Goal: Task Accomplishment & Management: Use online tool/utility

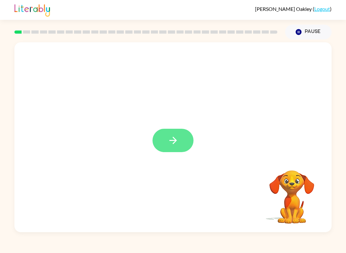
click at [172, 148] on button "button" at bounding box center [172, 140] width 41 height 23
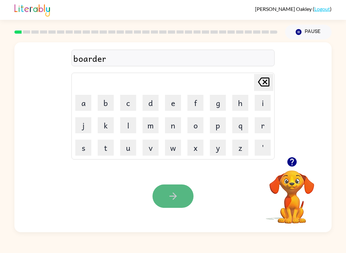
click at [181, 201] on button "button" at bounding box center [172, 196] width 41 height 23
click at [167, 201] on button "button" at bounding box center [172, 196] width 41 height 23
click at [170, 201] on icon "button" at bounding box center [173, 196] width 11 height 11
click at [172, 198] on icon "button" at bounding box center [173, 196] width 11 height 11
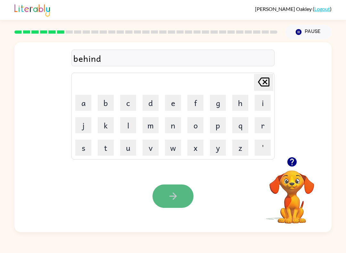
click at [172, 197] on icon "button" at bounding box center [172, 196] width 7 height 7
click at [172, 196] on icon "button" at bounding box center [173, 196] width 11 height 11
click at [174, 197] on html "[PERSON_NAME] ( Logout ) Pause Pause miracle Delete Delete last character input…" at bounding box center [173, 126] width 346 height 253
click at [172, 197] on icon "button" at bounding box center [172, 196] width 7 height 7
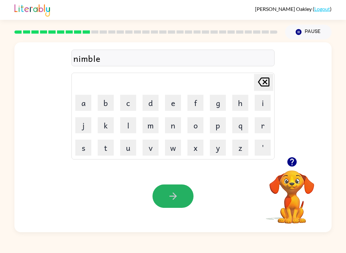
click at [170, 195] on icon "button" at bounding box center [173, 196] width 11 height 11
drag, startPoint x: 170, startPoint y: 195, endPoint x: 189, endPoint y: 232, distance: 41.5
click at [171, 196] on icon "button" at bounding box center [173, 196] width 11 height 11
click at [244, 253] on html "[PERSON_NAME] ( Logout ) Pause Pause vote Delete Delete last character input a …" at bounding box center [173, 126] width 346 height 253
click at [243, 252] on div "[PERSON_NAME] ( Logout ) Pause Pause vote Delete Delete last character input a …" at bounding box center [173, 126] width 346 height 253
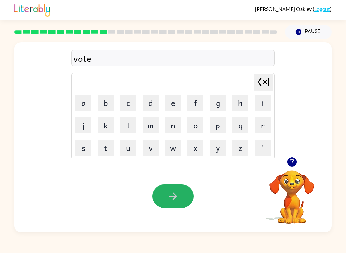
click at [169, 200] on icon "button" at bounding box center [173, 196] width 11 height 11
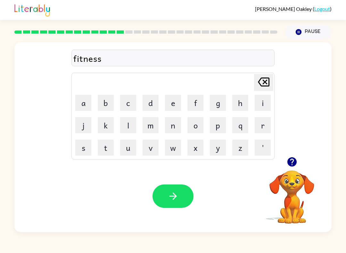
click at [169, 199] on icon "button" at bounding box center [173, 196] width 11 height 11
click at [169, 198] on html "[PERSON_NAME] ( Logout ) Pause Pause delay Delete Delete last character input a…" at bounding box center [173, 126] width 346 height 253
click at [169, 198] on icon "button" at bounding box center [173, 196] width 11 height 11
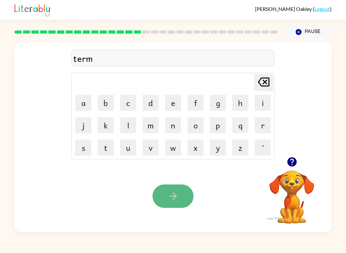
click at [169, 198] on icon "button" at bounding box center [173, 196] width 11 height 11
click at [169, 199] on icon "button" at bounding box center [173, 196] width 11 height 11
click at [171, 197] on icon "button" at bounding box center [173, 196] width 11 height 11
click at [172, 197] on icon "button" at bounding box center [173, 196] width 11 height 11
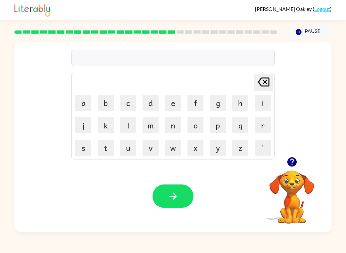
click at [296, 205] on video "Your browser must support playing .mp4 files to use Literably. Please try using…" at bounding box center [292, 192] width 64 height 64
click at [182, 206] on button "button" at bounding box center [172, 196] width 41 height 23
click at [180, 214] on html "[PERSON_NAME] ( Logout ) Pause Pause dusted Delete Delete last character input …" at bounding box center [173, 126] width 346 height 253
click at [181, 214] on div "Your browser must support playing .mp4 files to use Literably. Please try using…" at bounding box center [172, 196] width 317 height 72
drag, startPoint x: 180, startPoint y: 214, endPoint x: 0, endPoint y: 0, distance: 280.5
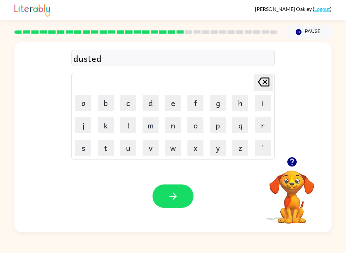
click at [181, 214] on div "Your browser must support playing .mp4 files to use Literably. Please try using…" at bounding box center [172, 196] width 317 height 72
click at [178, 203] on button "button" at bounding box center [172, 196] width 41 height 23
click at [177, 203] on button "button" at bounding box center [172, 196] width 41 height 23
drag, startPoint x: 173, startPoint y: 200, endPoint x: 0, endPoint y: 0, distance: 265.2
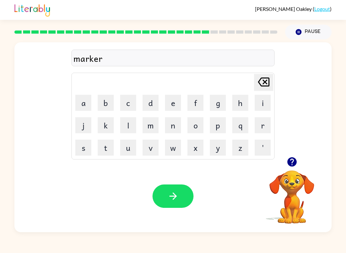
click at [174, 200] on icon "button" at bounding box center [173, 196] width 11 height 11
drag, startPoint x: 172, startPoint y: 197, endPoint x: 0, endPoint y: 0, distance: 262.4
click at [173, 198] on icon "button" at bounding box center [173, 196] width 11 height 11
click at [172, 197] on html "[PERSON_NAME] ( Logout ) Pause Pause goblen Delete Delete last character input …" at bounding box center [173, 126] width 346 height 253
click at [172, 197] on icon "button" at bounding box center [173, 196] width 11 height 11
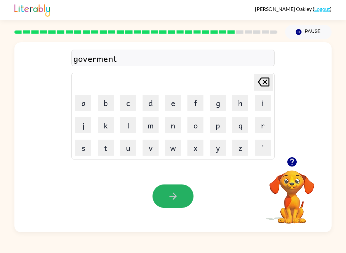
drag, startPoint x: 172, startPoint y: 197, endPoint x: 0, endPoint y: 0, distance: 262.4
click at [172, 197] on icon "button" at bounding box center [173, 196] width 11 height 11
click at [172, 197] on html "[PERSON_NAME] ( Logout ) Pause Pause strain Delete Delete last character input …" at bounding box center [173, 126] width 346 height 253
click at [172, 197] on icon "button" at bounding box center [173, 196] width 11 height 11
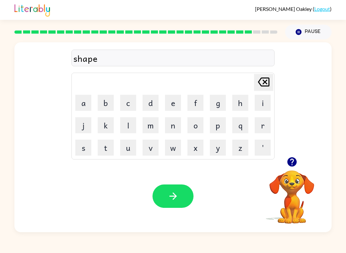
click at [172, 198] on icon "button" at bounding box center [173, 196] width 11 height 11
click at [172, 196] on icon "button" at bounding box center [172, 196] width 7 height 7
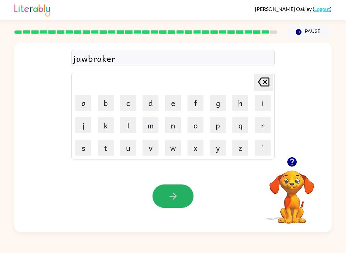
click at [172, 196] on icon "button" at bounding box center [173, 196] width 11 height 11
